Goal: Task Accomplishment & Management: Complete application form

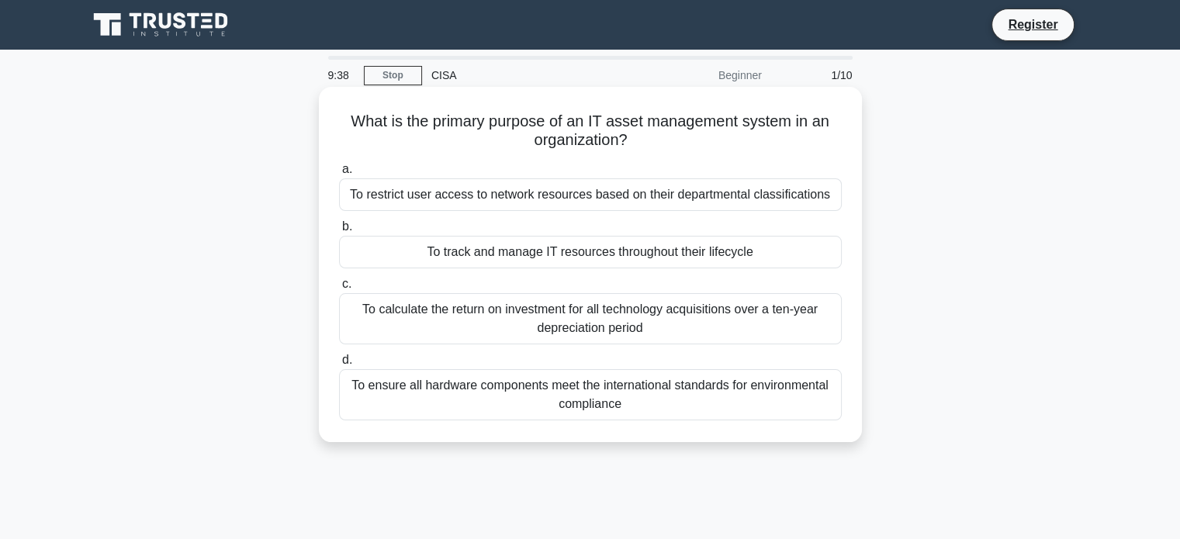
click at [450, 196] on div "To restrict user access to network resources based on their departmental classi…" at bounding box center [590, 194] width 503 height 33
click at [339, 175] on input "a. To restrict user access to network resources based on their departmental cla…" at bounding box center [339, 170] width 0 height 10
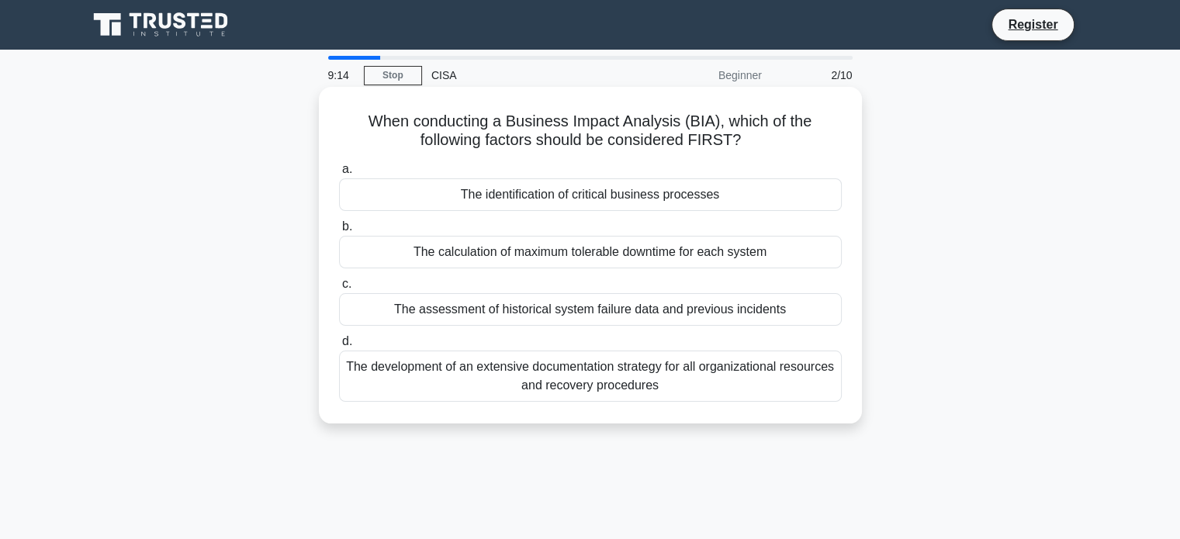
click at [515, 383] on div "The development of an extensive documentation strategy for all organizational r…" at bounding box center [590, 376] width 503 height 51
click at [339, 347] on input "d. The development of an extensive documentation strategy for all organizationa…" at bounding box center [339, 342] width 0 height 10
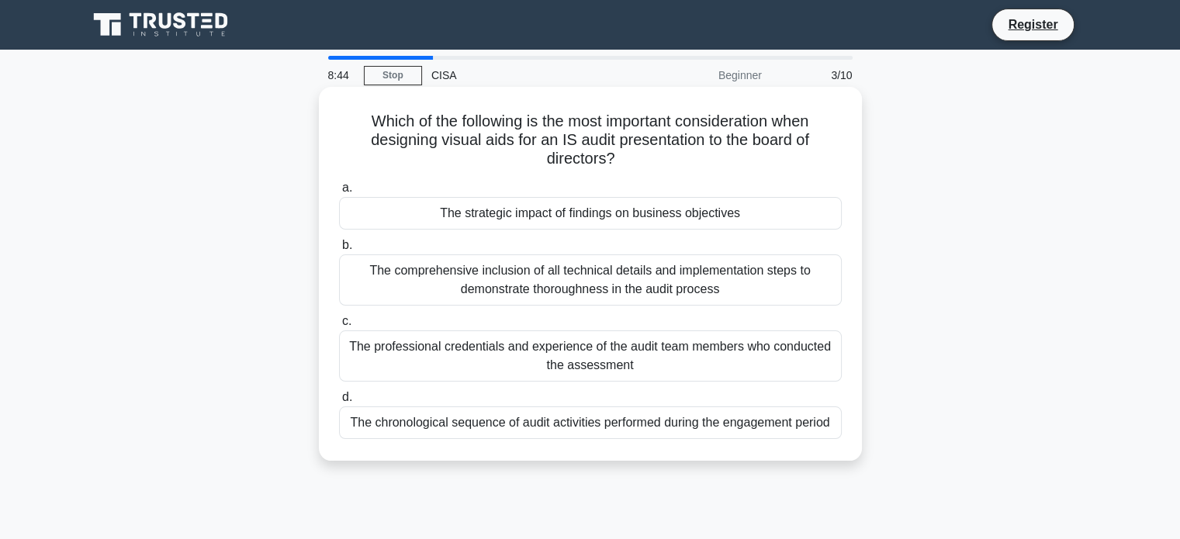
click at [600, 300] on div "The comprehensive inclusion of all technical details and implementation steps t…" at bounding box center [590, 280] width 503 height 51
click at [339, 251] on input "b. The comprehensive inclusion of all technical details and implementation step…" at bounding box center [339, 246] width 0 height 10
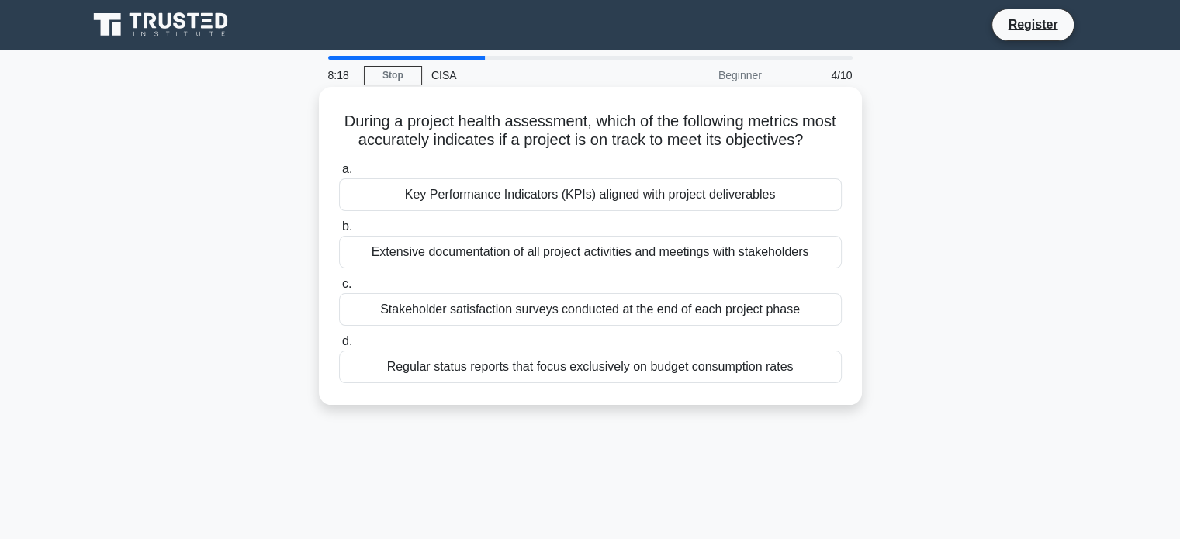
click at [555, 320] on div "Stakeholder satisfaction surveys conducted at the end of each project phase" at bounding box center [590, 309] width 503 height 33
click at [339, 289] on input "c. Stakeholder satisfaction surveys conducted at the end of each project phase" at bounding box center [339, 284] width 0 height 10
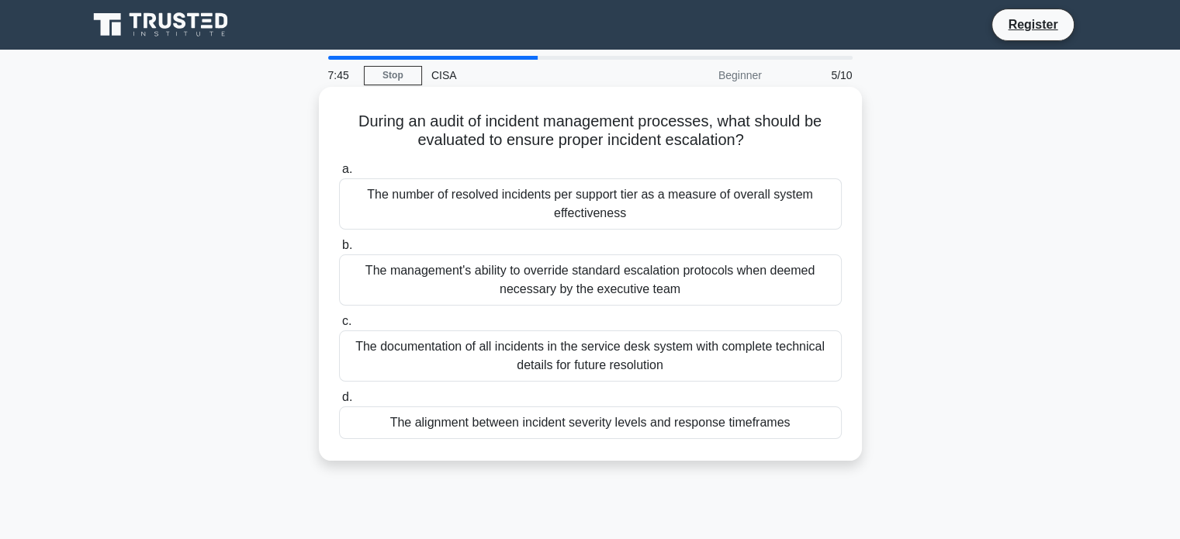
click at [595, 280] on div "The management's ability to override standard escalation protocols when deemed …" at bounding box center [590, 280] width 503 height 51
click at [339, 251] on input "b. The management's ability to override standard escalation protocols when deem…" at bounding box center [339, 246] width 0 height 10
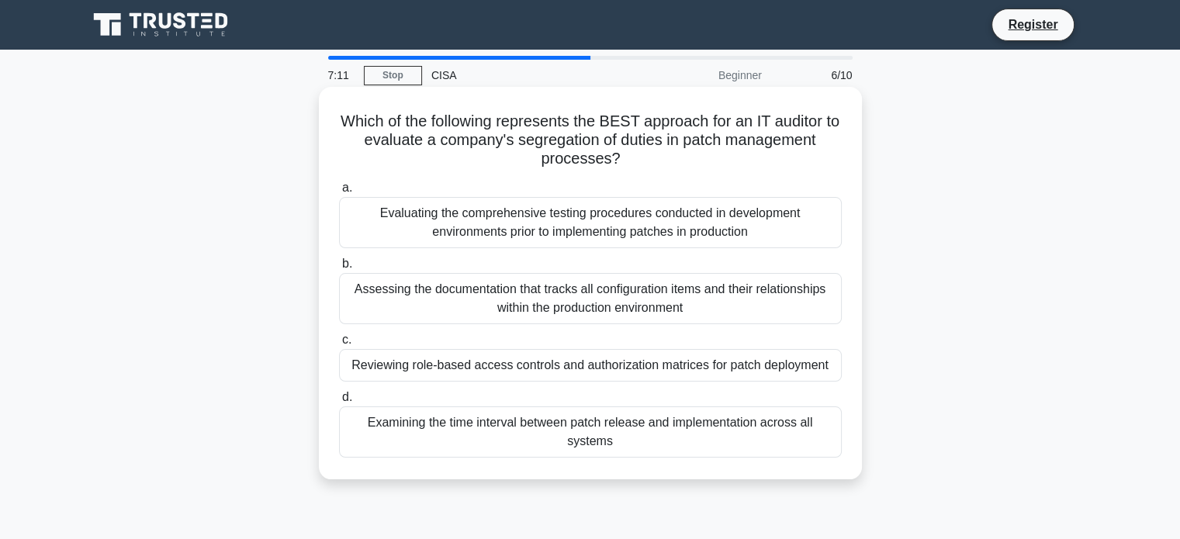
click at [636, 431] on div "Examining the time interval between patch release and implementation across all…" at bounding box center [590, 432] width 503 height 51
click at [339, 403] on input "d. Examining the time interval between patch release and implementation across …" at bounding box center [339, 398] width 0 height 10
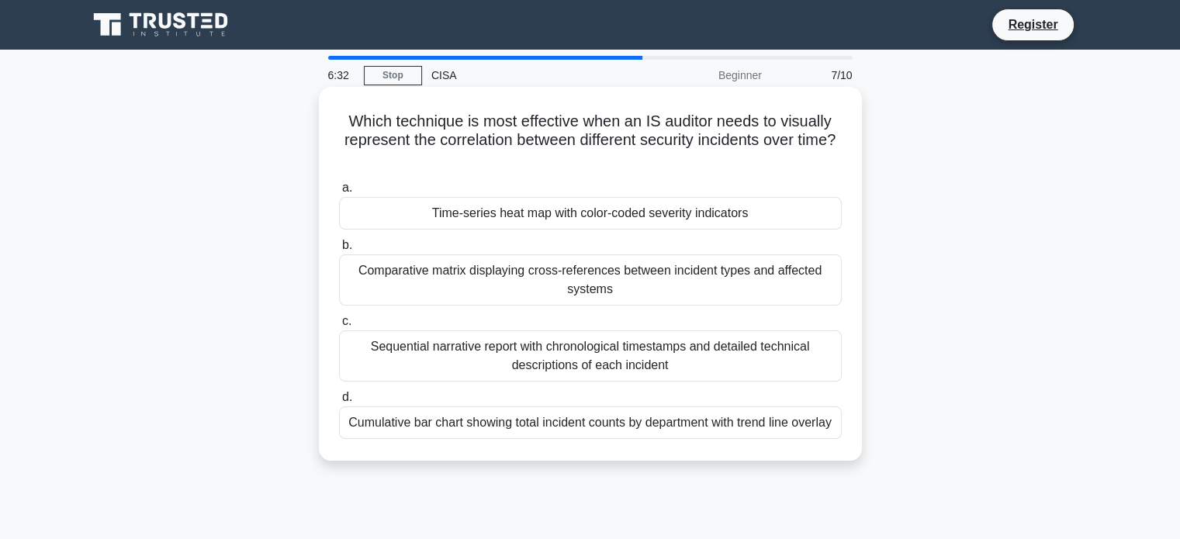
click at [697, 350] on div "Sequential narrative report with chronological timestamps and detailed technica…" at bounding box center [590, 356] width 503 height 51
click at [339, 327] on input "c. Sequential narrative report with chronological timestamps and detailed techn…" at bounding box center [339, 322] width 0 height 10
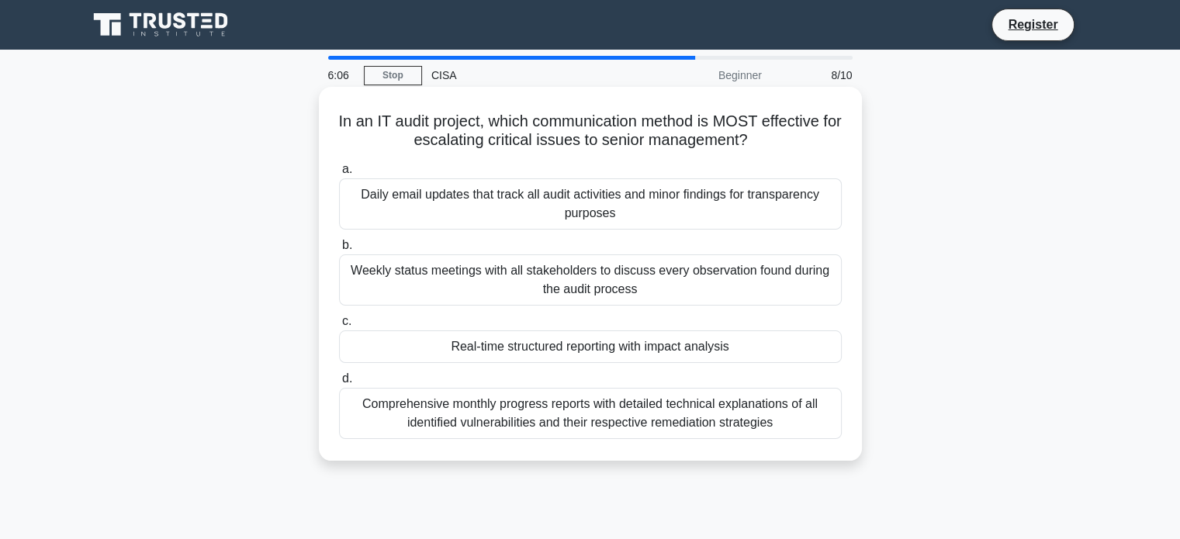
click at [689, 208] on div "Daily email updates that track all audit activities and minor findings for tran…" at bounding box center [590, 203] width 503 height 51
click at [339, 175] on input "a. Daily email updates that track all audit activities and minor findings for t…" at bounding box center [339, 170] width 0 height 10
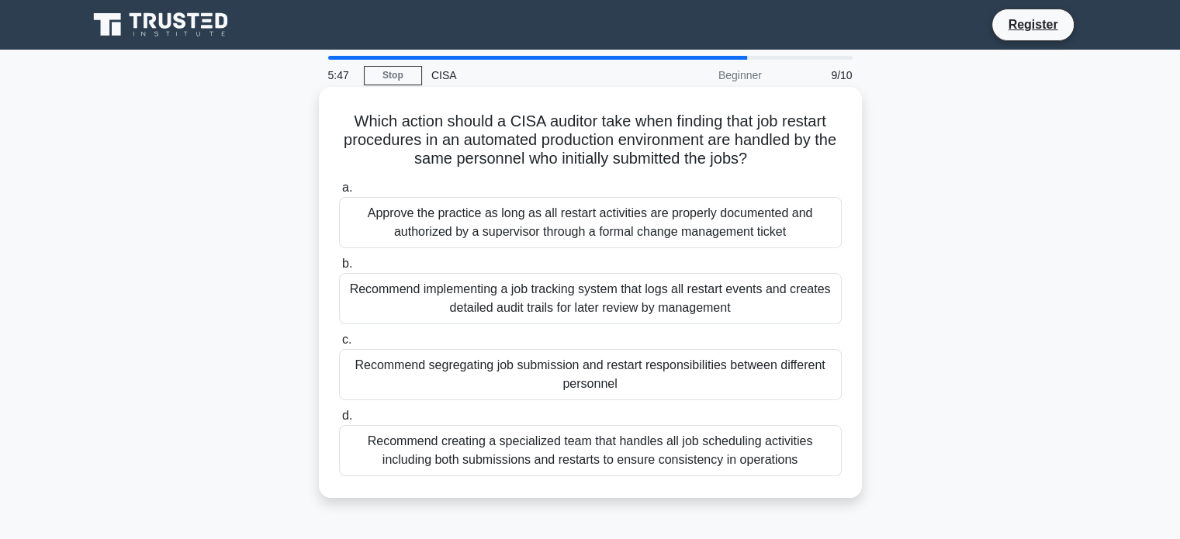
click at [630, 310] on div "Recommend implementing a job tracking system that logs all restart events and c…" at bounding box center [590, 298] width 503 height 51
click at [339, 269] on input "b. Recommend implementing a job tracking system that logs all restart events an…" at bounding box center [339, 264] width 0 height 10
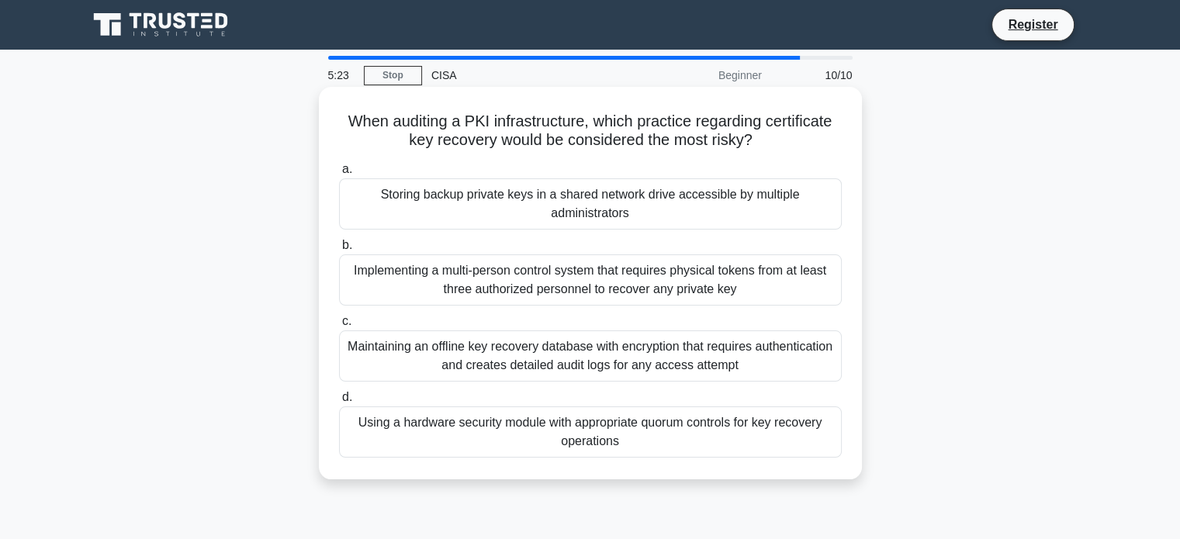
click at [628, 353] on div "Maintaining an offline key recovery database with encryption that requires auth…" at bounding box center [590, 356] width 503 height 51
click at [339, 327] on input "c. Maintaining an offline key recovery database with encryption that requires a…" at bounding box center [339, 322] width 0 height 10
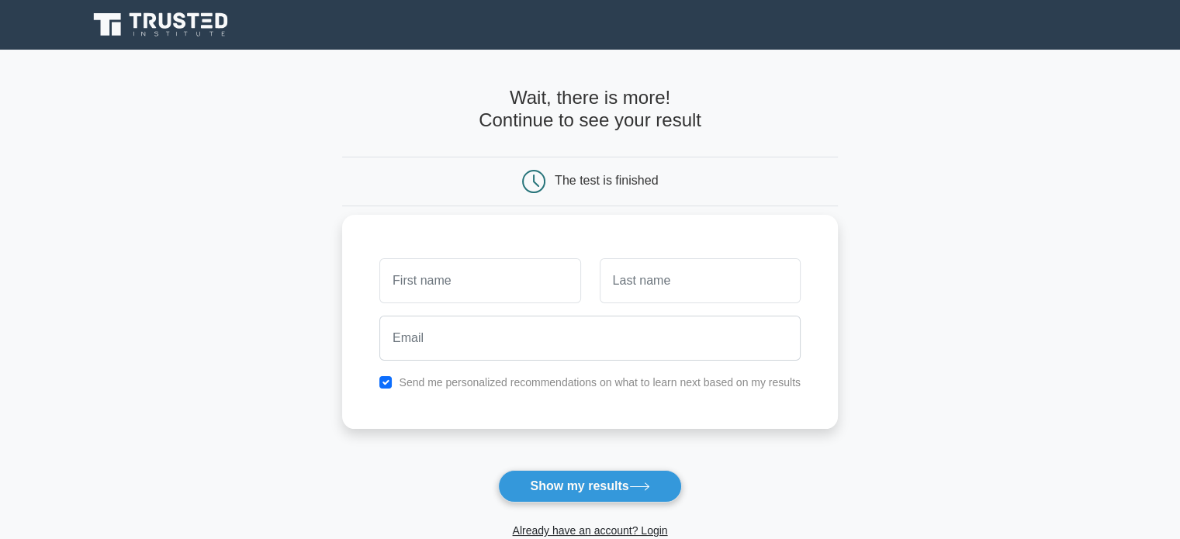
click at [505, 282] on input "text" at bounding box center [479, 280] width 201 height 45
type input "[PERSON_NAME]"
click at [664, 284] on input "text" at bounding box center [700, 280] width 201 height 45
type input "Tambokuisa"
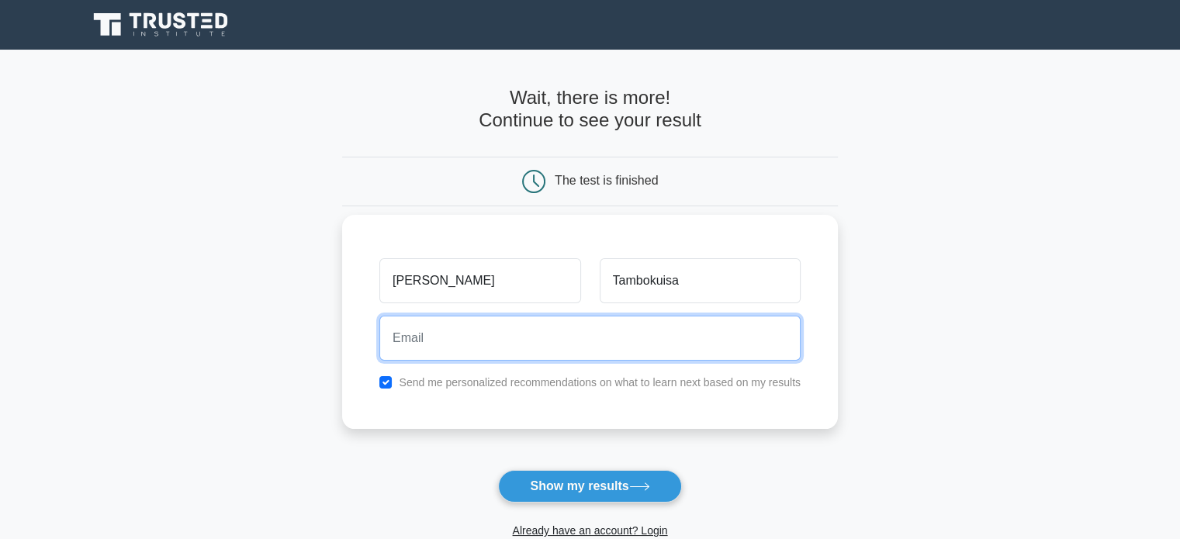
click at [579, 348] on input "email" at bounding box center [589, 338] width 421 height 45
type input "[EMAIL_ADDRESS][DOMAIN_NAME]"
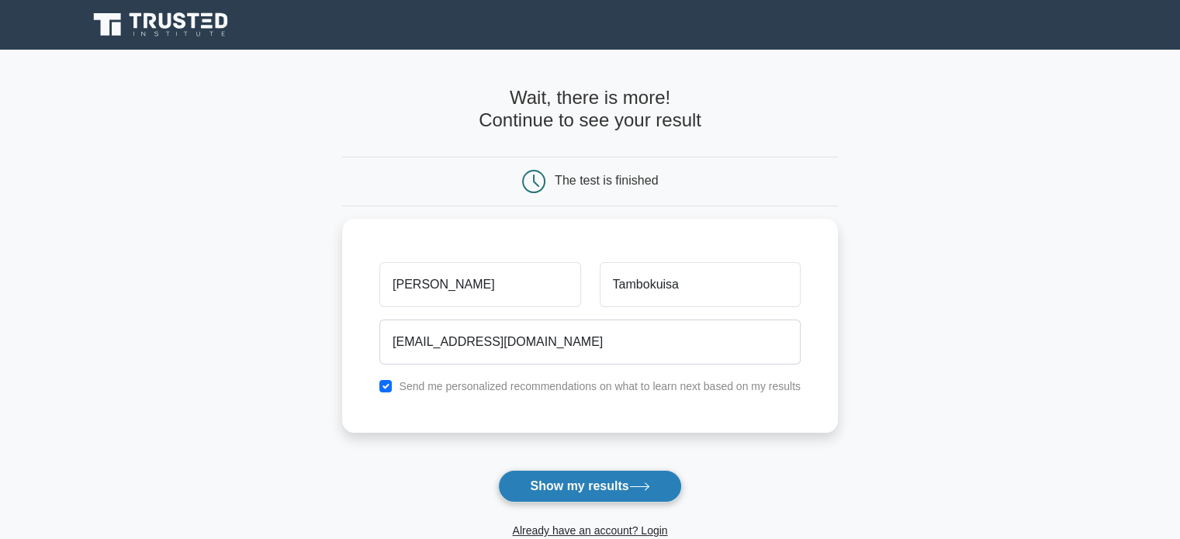
click at [572, 487] on button "Show my results" at bounding box center [589, 486] width 183 height 33
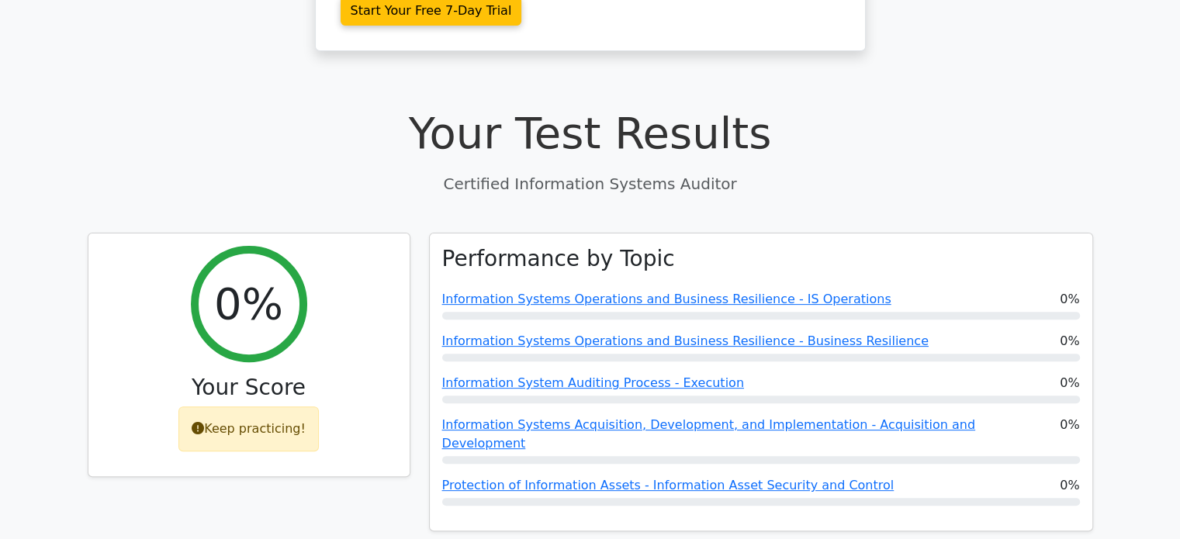
scroll to position [435, 0]
